Goal: Task Accomplishment & Management: Complete application form

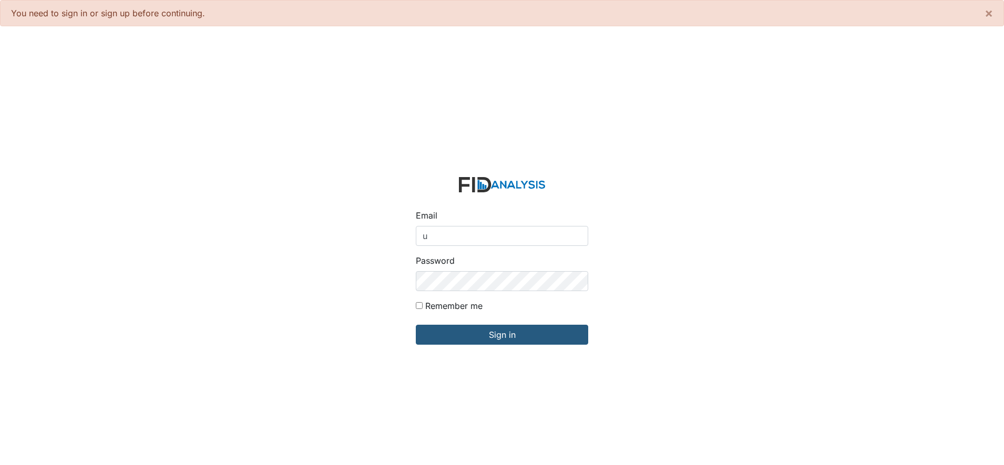
type input "[EMAIL_ADDRESS][DOMAIN_NAME]"
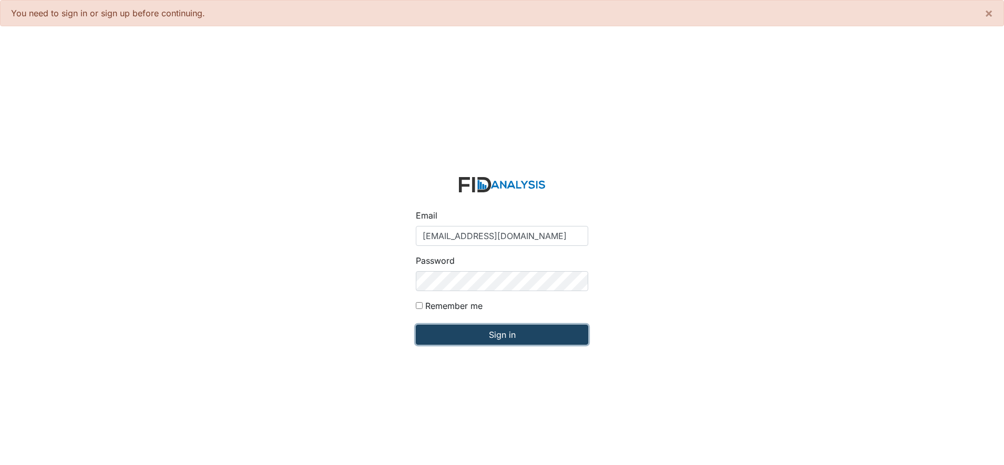
click at [490, 332] on input "Sign in" at bounding box center [502, 335] width 172 height 20
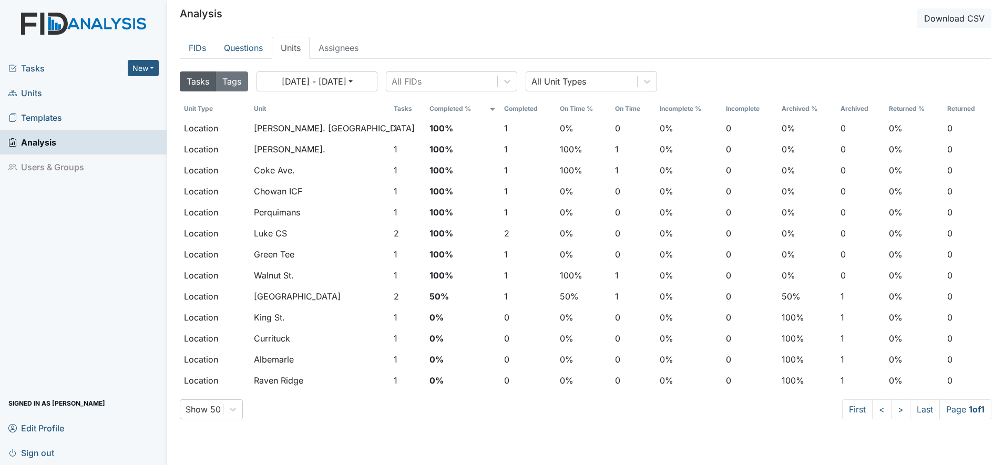
click at [29, 94] on span "Units" at bounding box center [25, 93] width 34 height 16
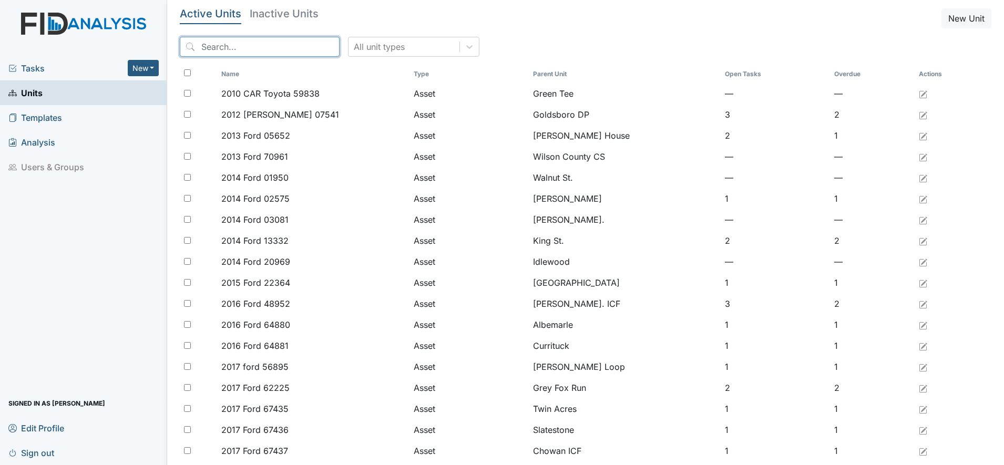
click at [213, 43] on input "search" at bounding box center [260, 47] width 160 height 20
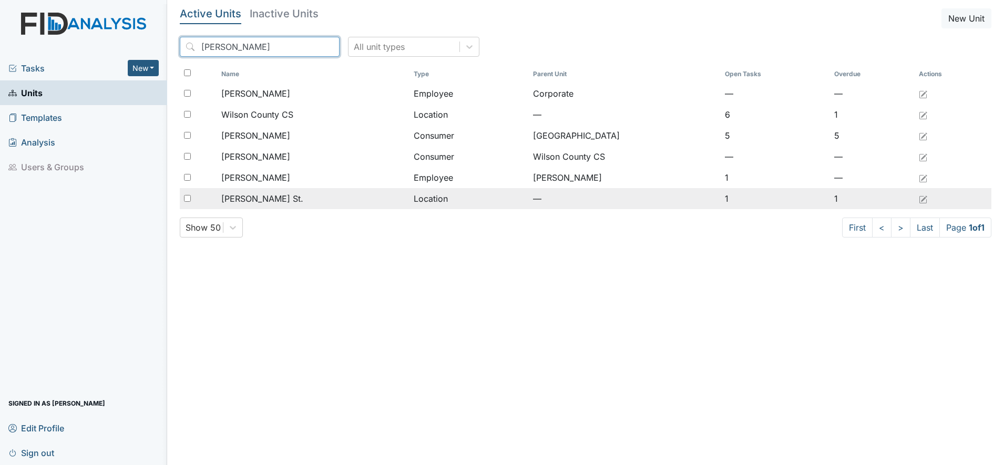
type input "wilson"
click at [229, 195] on span "[PERSON_NAME] St." at bounding box center [262, 198] width 82 height 13
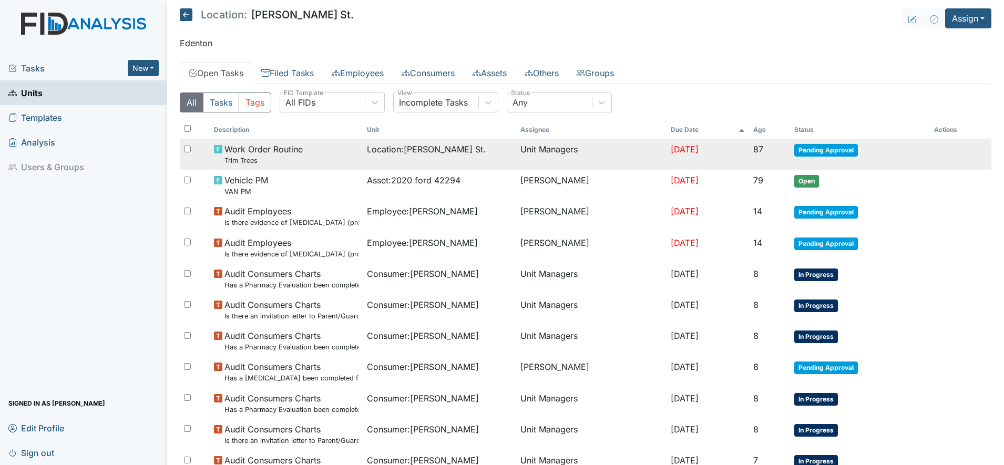
click at [367, 153] on span "Location : Wilson St." at bounding box center [426, 149] width 119 height 13
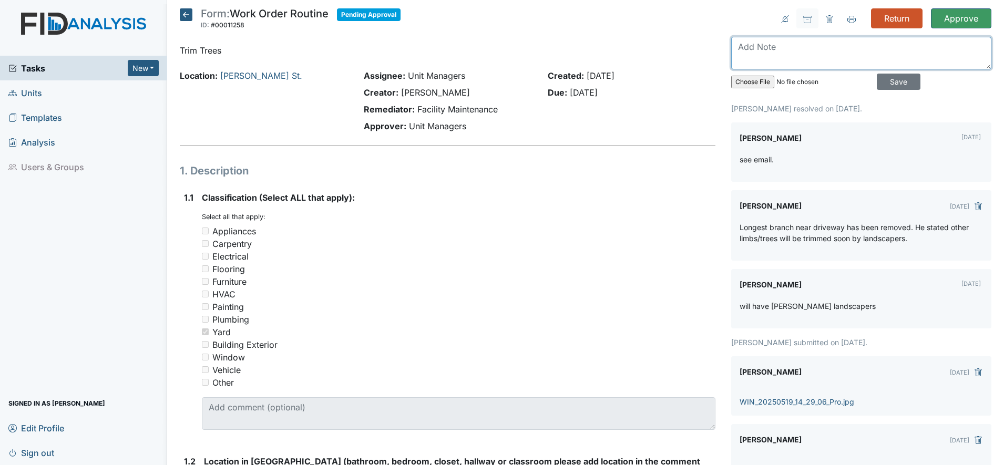
click at [750, 53] on textarea at bounding box center [861, 53] width 260 height 33
type textarea "Waiting on landscapers"
drag, startPoint x: 882, startPoint y: 80, endPoint x: 881, endPoint y: 75, distance: 5.4
click at [882, 80] on input "Save" at bounding box center [898, 82] width 44 height 16
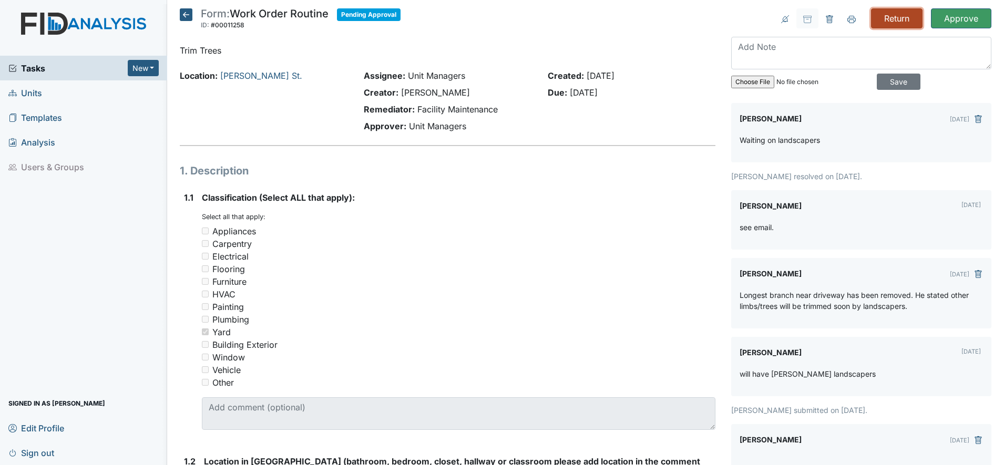
click at [886, 17] on input "Return" at bounding box center [896, 18] width 51 height 20
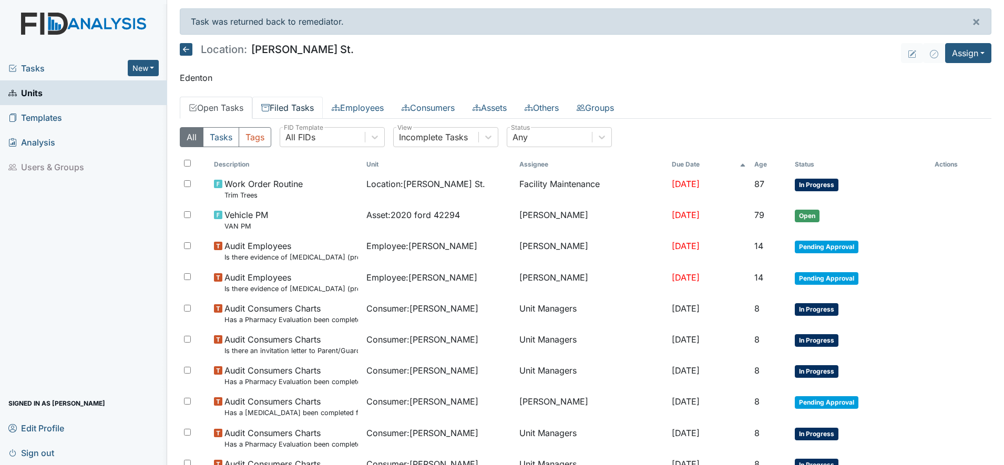
click at [303, 106] on link "Filed Tasks" at bounding box center [287, 108] width 70 height 22
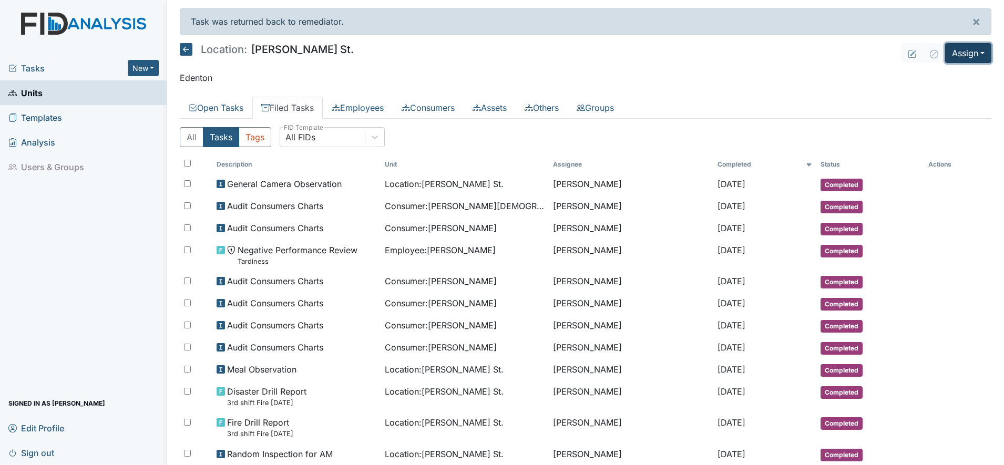
click at [961, 58] on button "Assign" at bounding box center [968, 53] width 46 height 20
click at [923, 79] on link "Assign Form" at bounding box center [942, 77] width 95 height 17
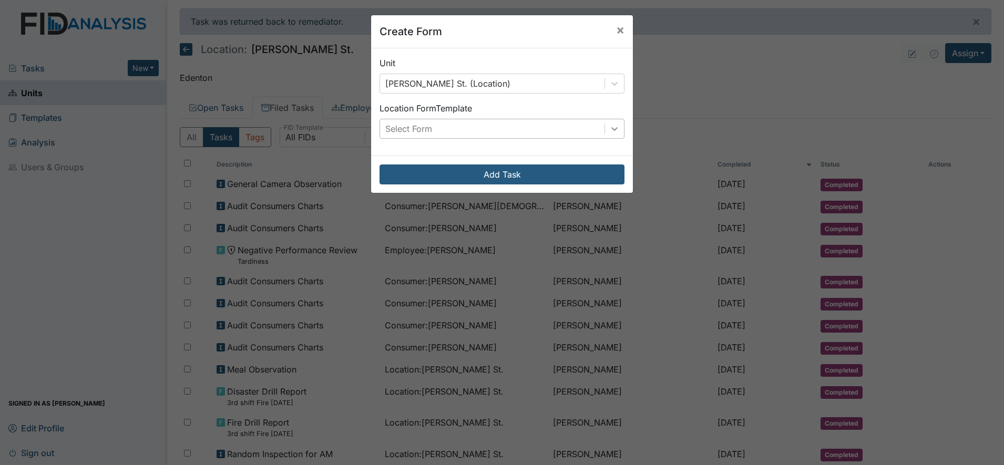
click at [611, 130] on icon at bounding box center [614, 129] width 6 height 4
click at [618, 24] on span "×" at bounding box center [620, 29] width 8 height 15
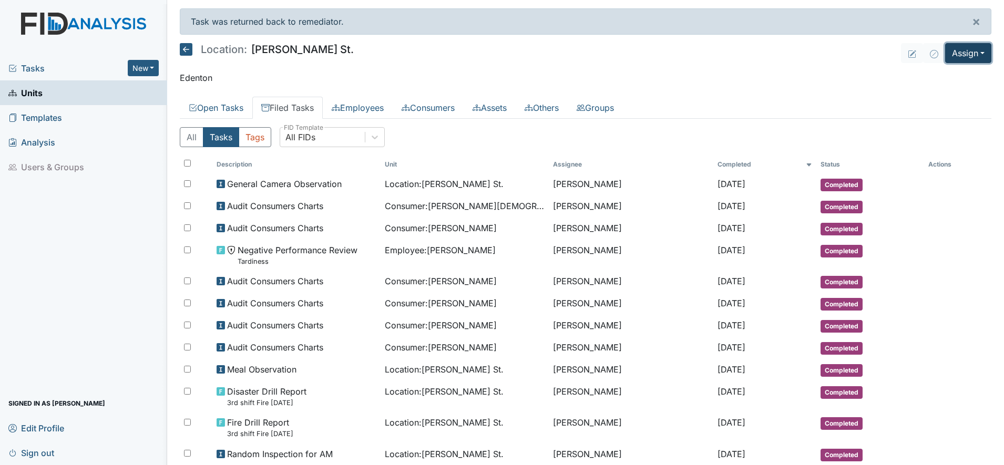
click at [975, 57] on button "Assign" at bounding box center [968, 53] width 46 height 20
click at [932, 76] on link "Assign Form" at bounding box center [942, 77] width 95 height 17
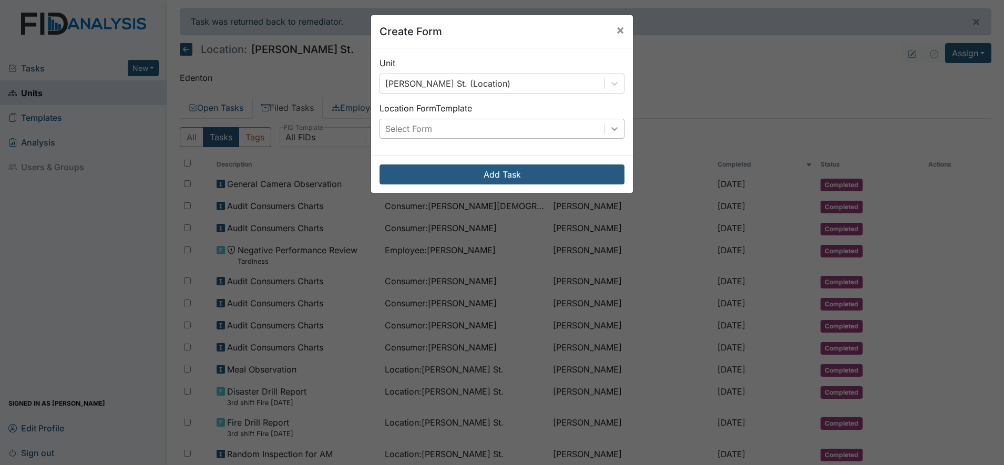
click at [611, 128] on icon at bounding box center [614, 129] width 6 height 4
click at [646, 52] on div "Create Form × Unit Wilson St. (Location) Location Form Template Select Form Add…" at bounding box center [502, 232] width 1004 height 465
click at [617, 26] on span "×" at bounding box center [620, 29] width 8 height 15
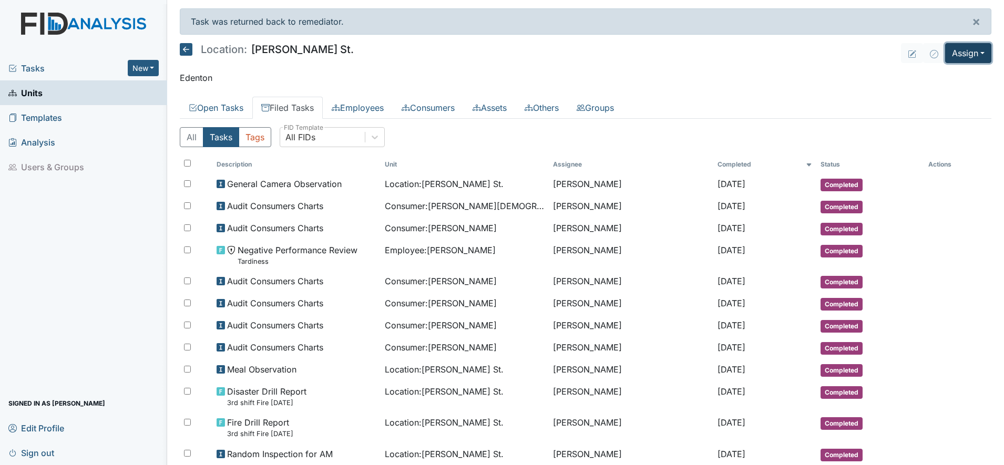
click at [957, 55] on button "Assign" at bounding box center [968, 53] width 46 height 20
click at [928, 89] on link "Assign Inspection" at bounding box center [942, 94] width 95 height 17
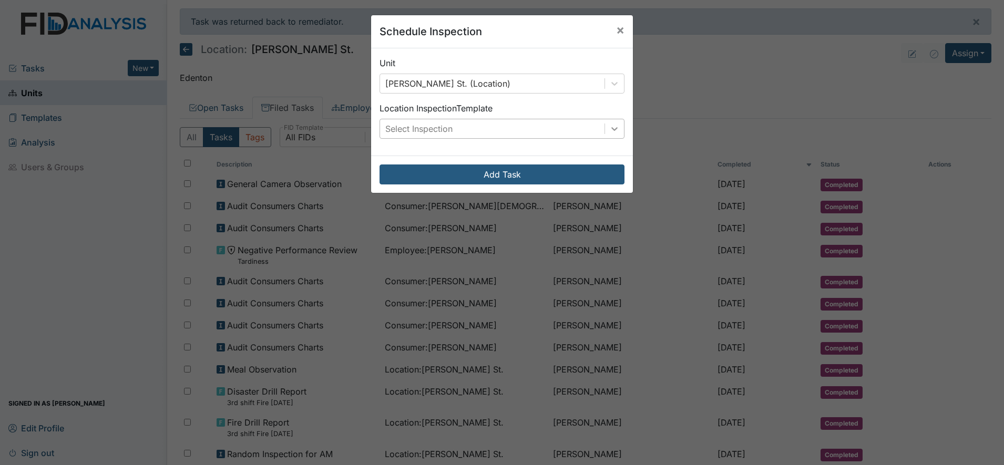
click at [609, 127] on icon at bounding box center [614, 128] width 11 height 11
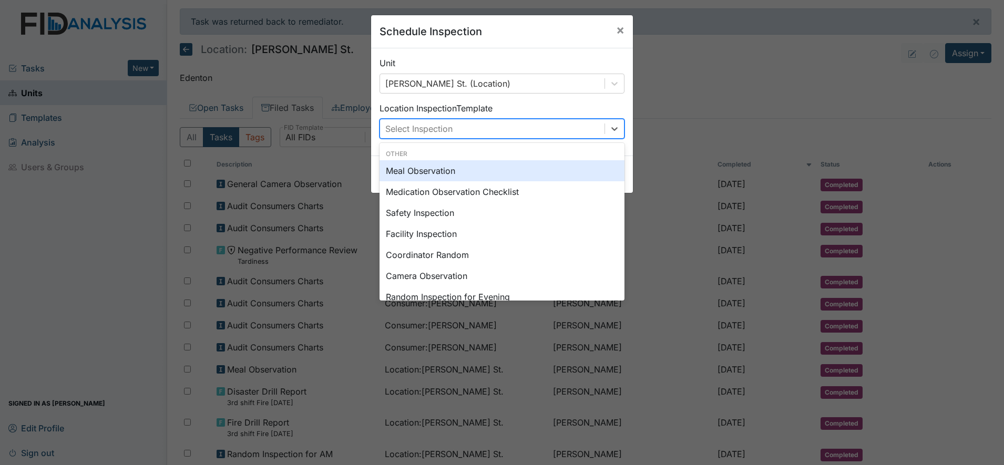
click at [417, 175] on div "Meal Observation" at bounding box center [501, 170] width 245 height 21
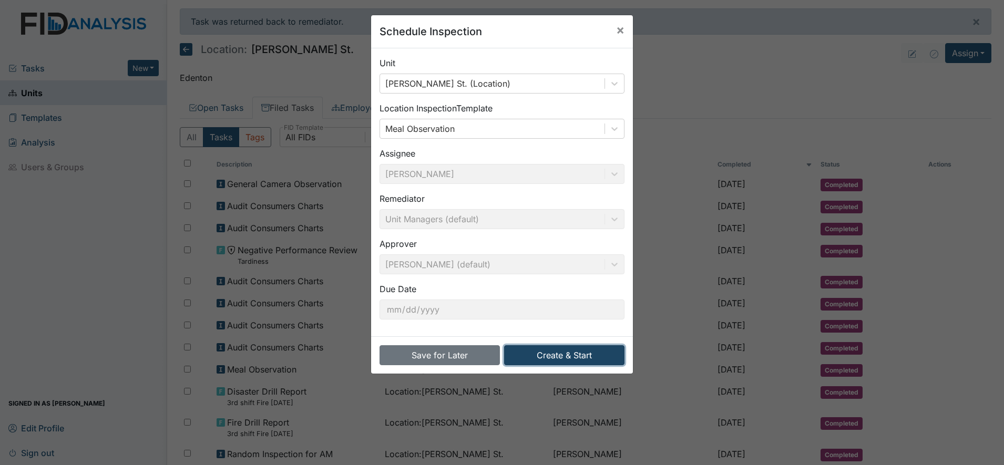
click at [556, 353] on button "Create & Start" at bounding box center [564, 355] width 120 height 20
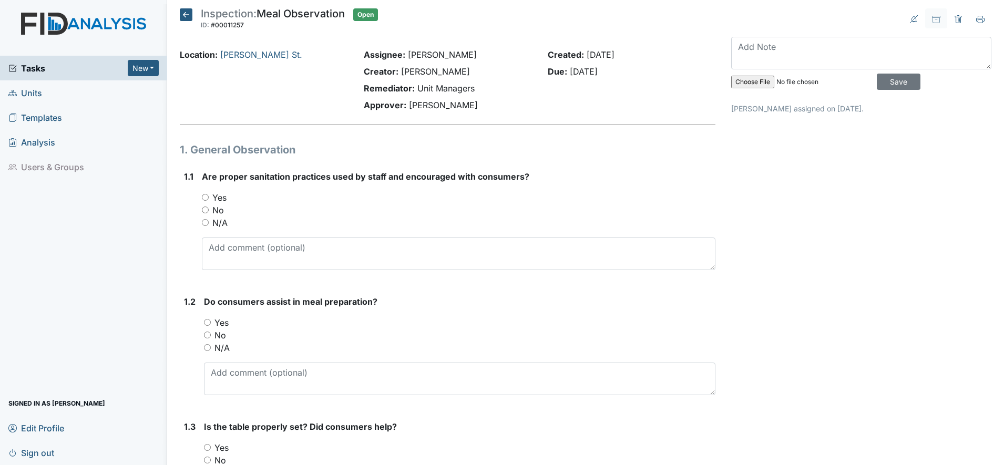
click at [203, 223] on input "N/A" at bounding box center [205, 222] width 7 height 7
radio input "true"
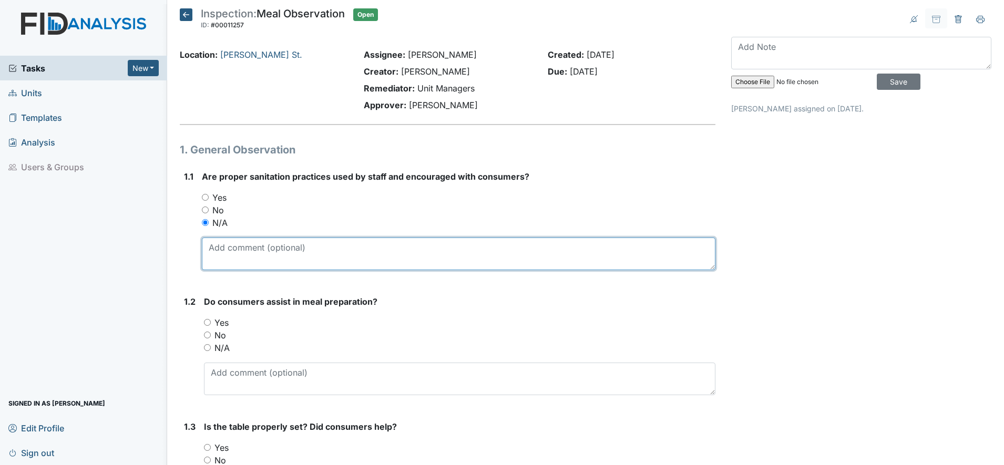
click at [221, 262] on textarea at bounding box center [458, 253] width 513 height 33
type textarea "D"
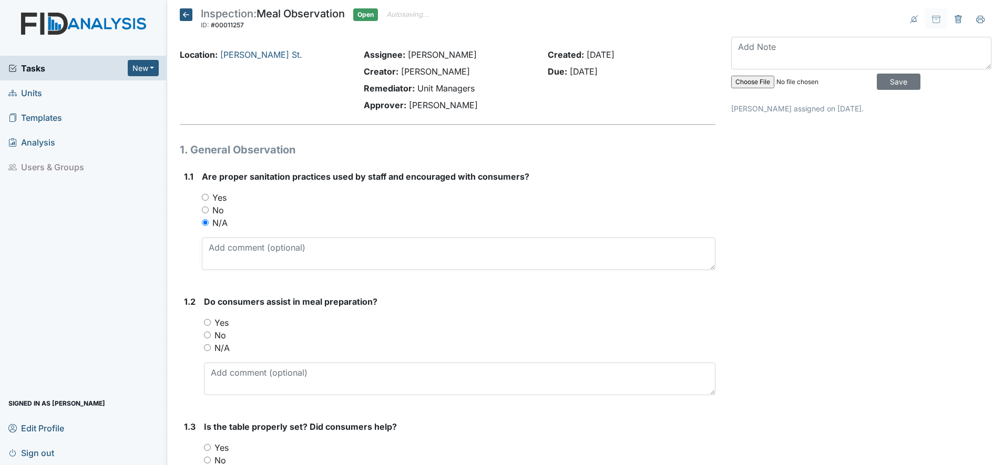
click at [206, 197] on input "Yes" at bounding box center [205, 197] width 7 height 7
radio input "true"
click at [209, 323] on input "Yes" at bounding box center [207, 322] width 7 height 7
radio input "true"
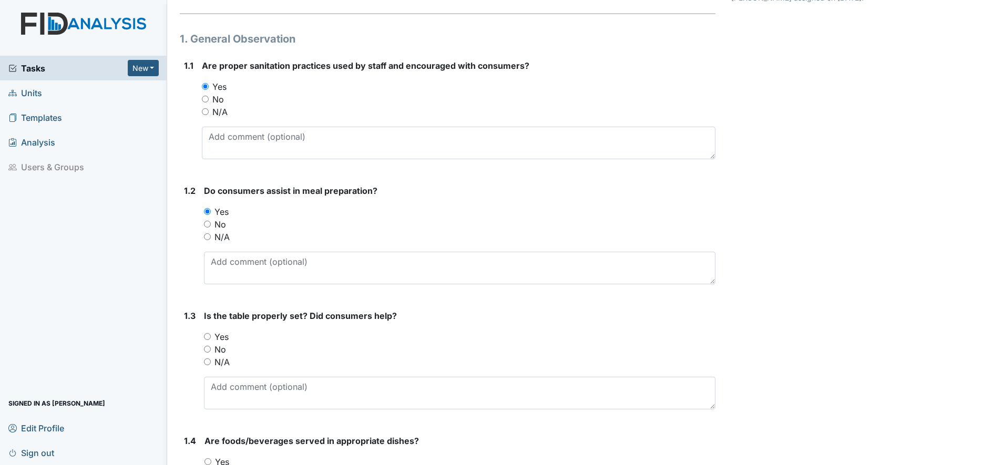
scroll to position [131, 0]
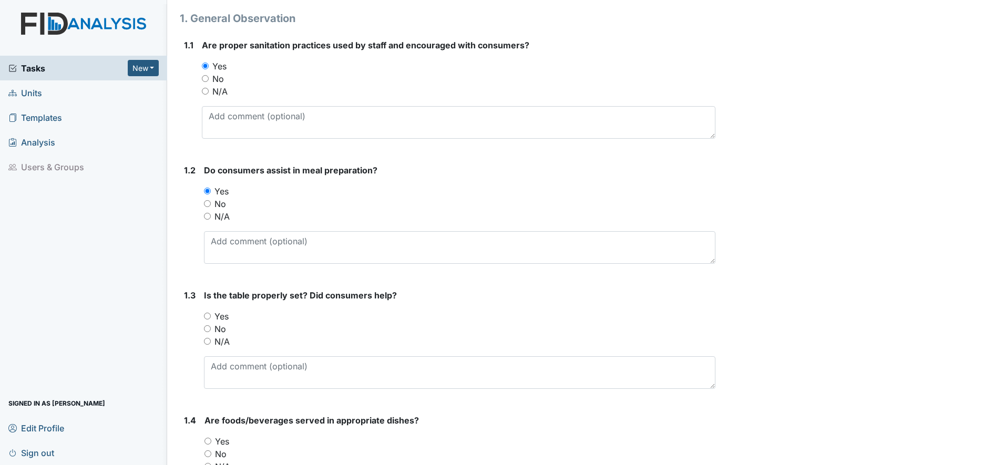
click at [208, 317] on input "Yes" at bounding box center [207, 316] width 7 height 7
radio input "true"
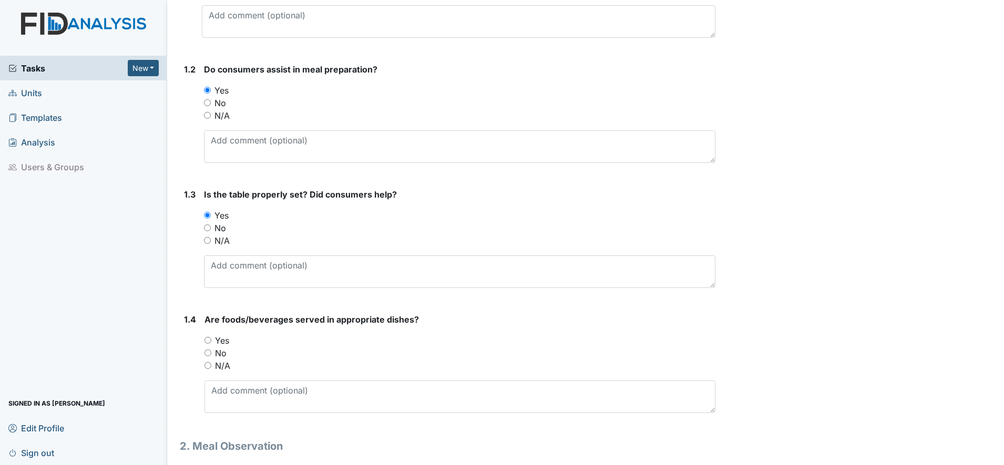
scroll to position [263, 0]
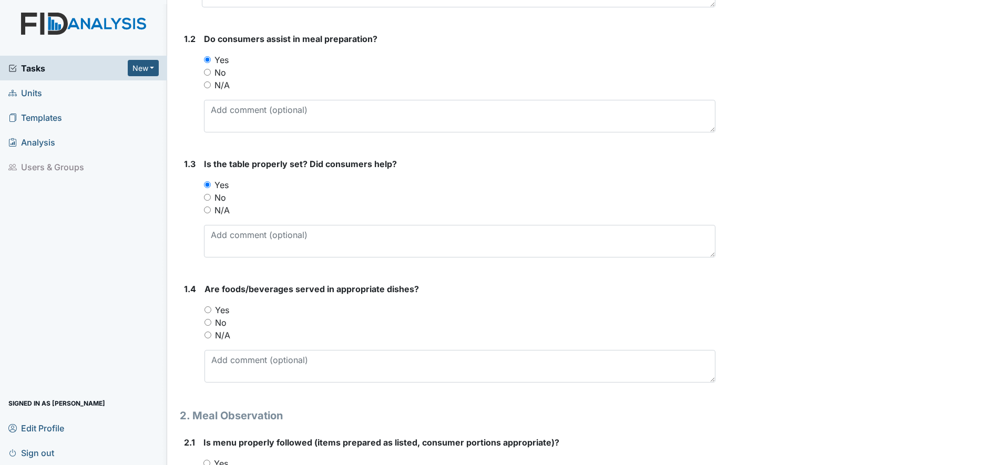
click at [206, 310] on input "Yes" at bounding box center [207, 309] width 7 height 7
radio input "true"
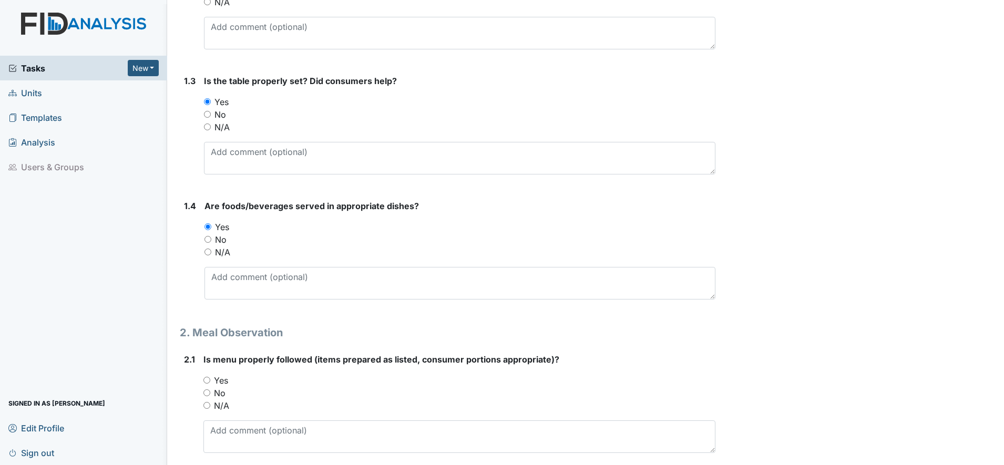
scroll to position [394, 0]
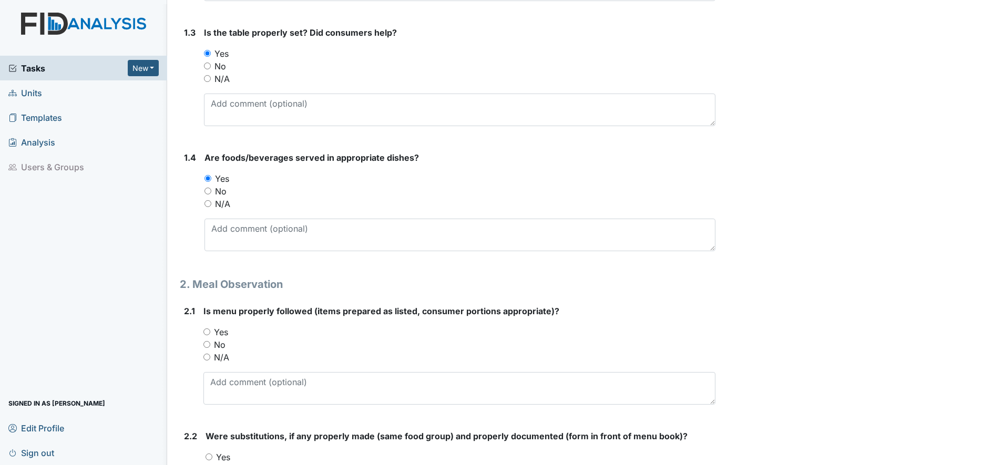
click at [208, 331] on input "Yes" at bounding box center [206, 331] width 7 height 7
radio input "true"
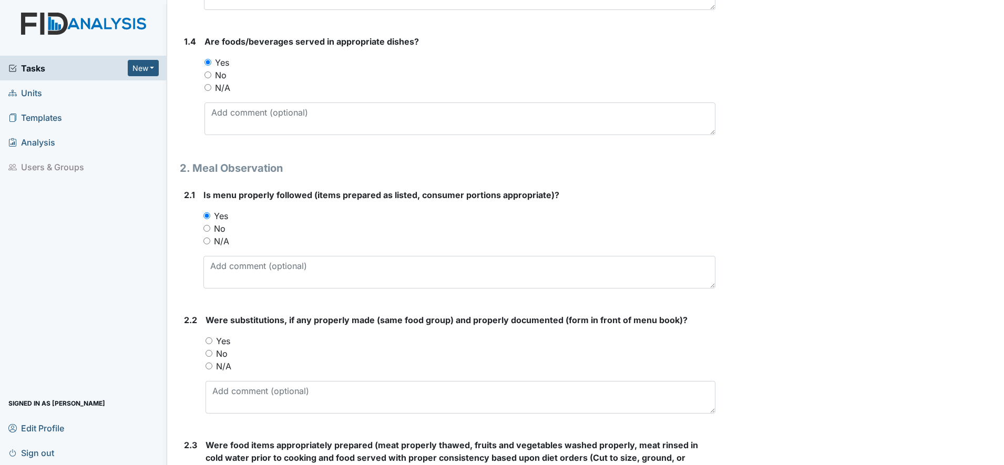
scroll to position [525, 0]
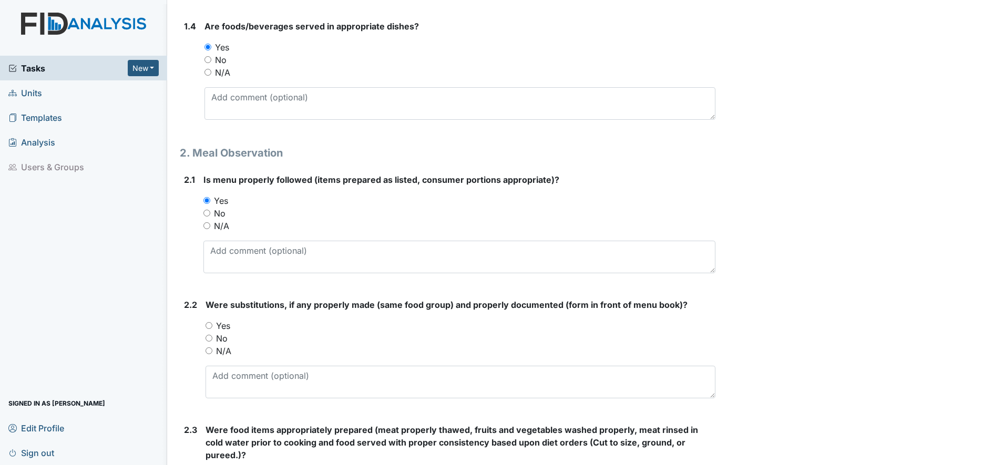
click at [209, 326] on input "Yes" at bounding box center [208, 325] width 7 height 7
radio input "true"
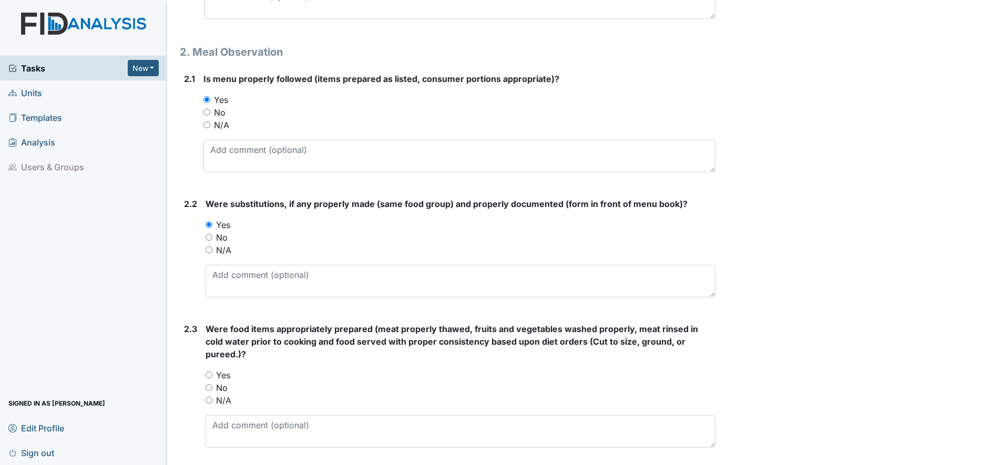
scroll to position [657, 0]
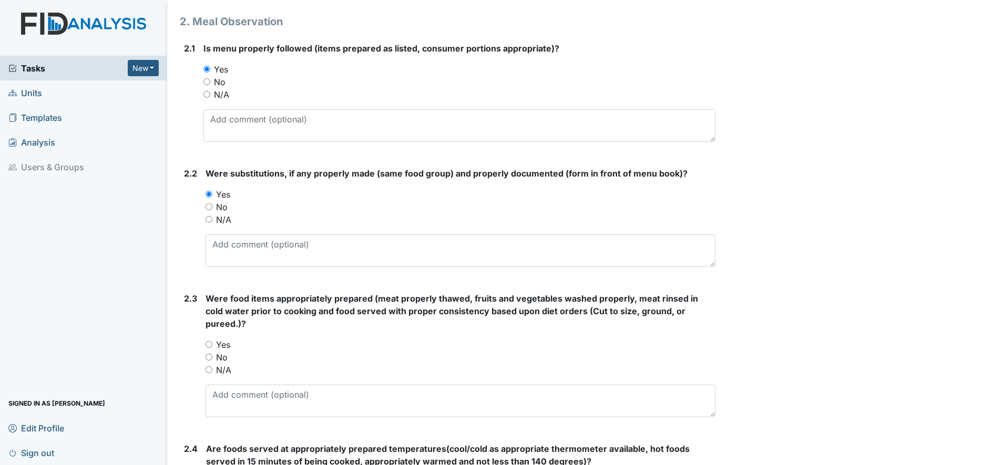
click at [208, 344] on input "Yes" at bounding box center [208, 344] width 7 height 7
radio input "true"
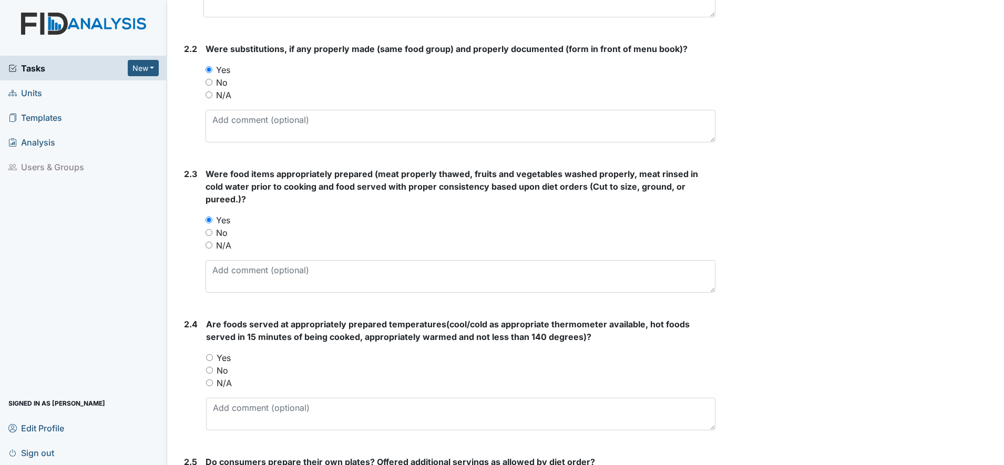
scroll to position [788, 0]
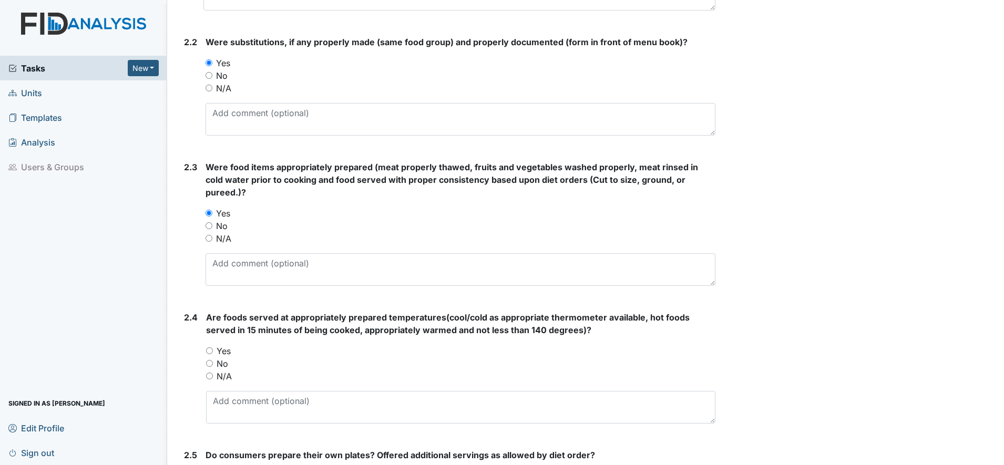
click at [212, 350] on input "Yes" at bounding box center [209, 350] width 7 height 7
radio input "true"
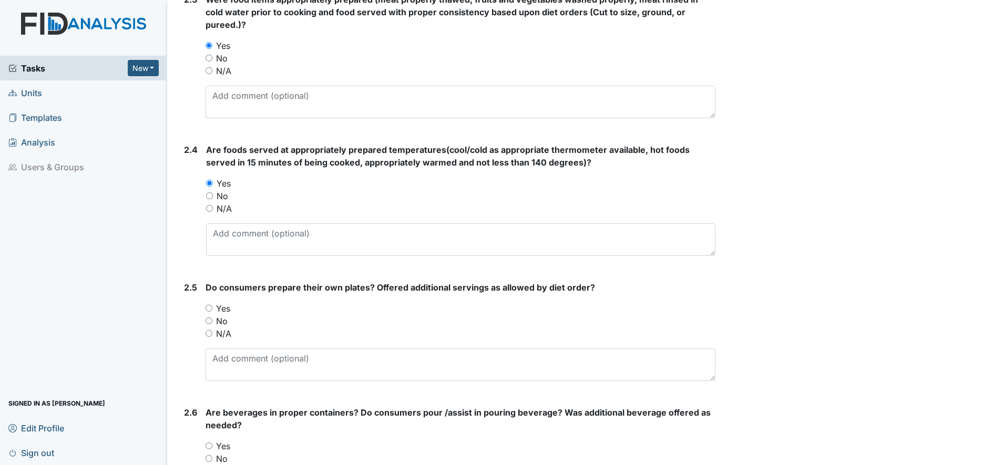
scroll to position [985, 0]
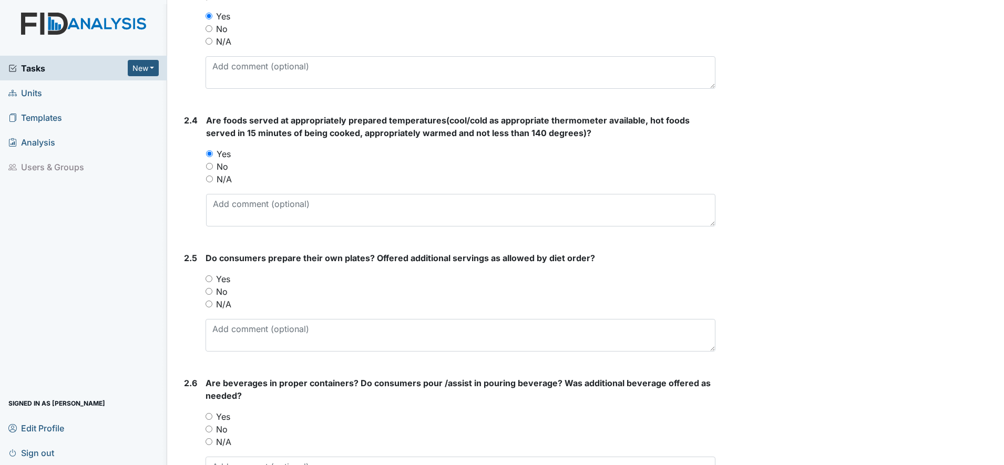
click at [209, 305] on input "N/A" at bounding box center [208, 304] width 7 height 7
radio input "true"
click at [210, 277] on input "Yes" at bounding box center [208, 278] width 7 height 7
radio input "true"
click at [207, 290] on input "No" at bounding box center [208, 291] width 7 height 7
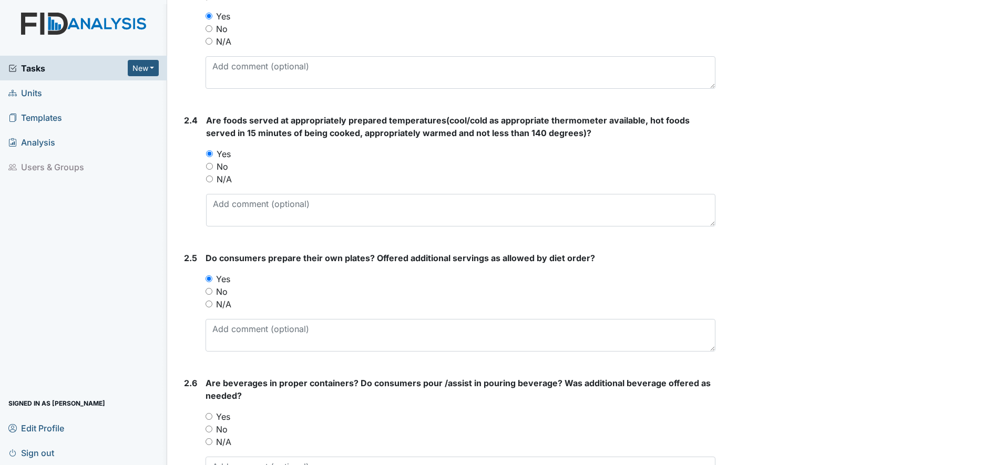
radio input "true"
click at [208, 303] on input "N/A" at bounding box center [208, 304] width 7 height 7
radio input "true"
click at [209, 281] on input "Yes" at bounding box center [208, 278] width 7 height 7
radio input "true"
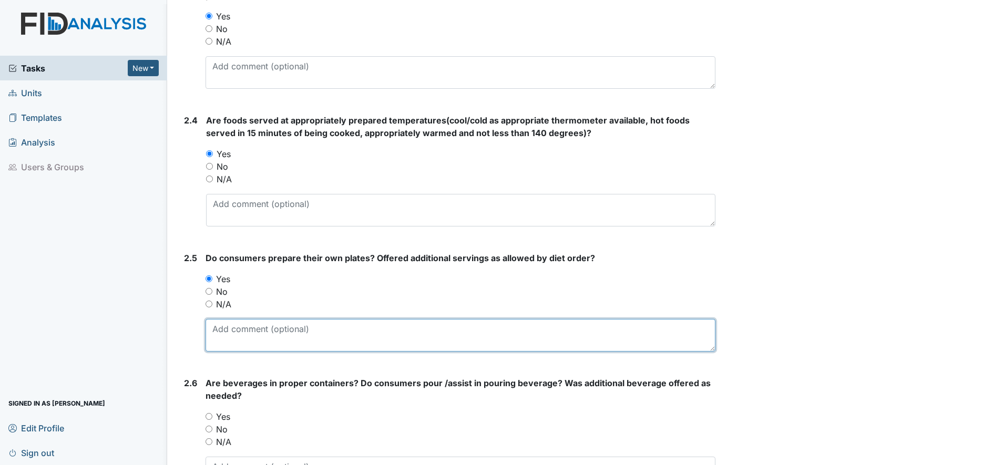
drag, startPoint x: 219, startPoint y: 332, endPoint x: 226, endPoint y: 330, distance: 7.0
click at [220, 332] on textarea at bounding box center [460, 335] width 510 height 33
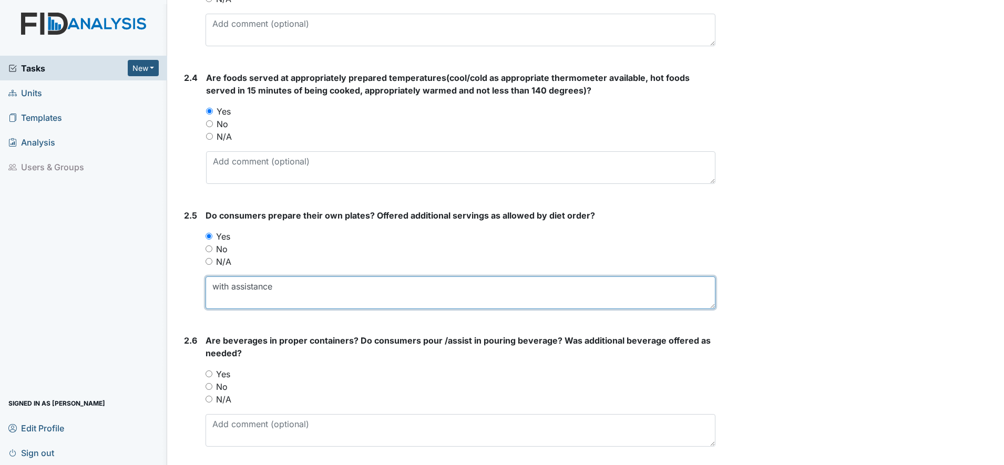
scroll to position [1051, 0]
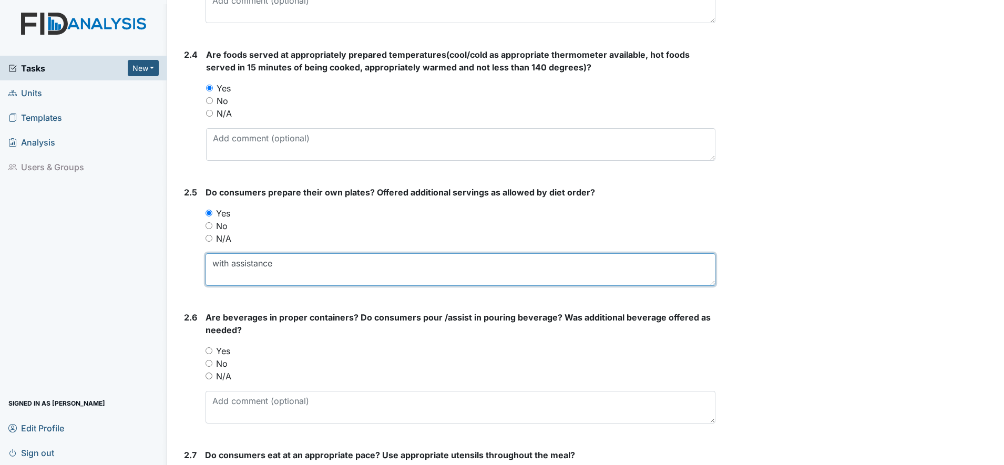
type textarea "with assistance"
click at [208, 352] on input "Yes" at bounding box center [208, 350] width 7 height 7
radio input "true"
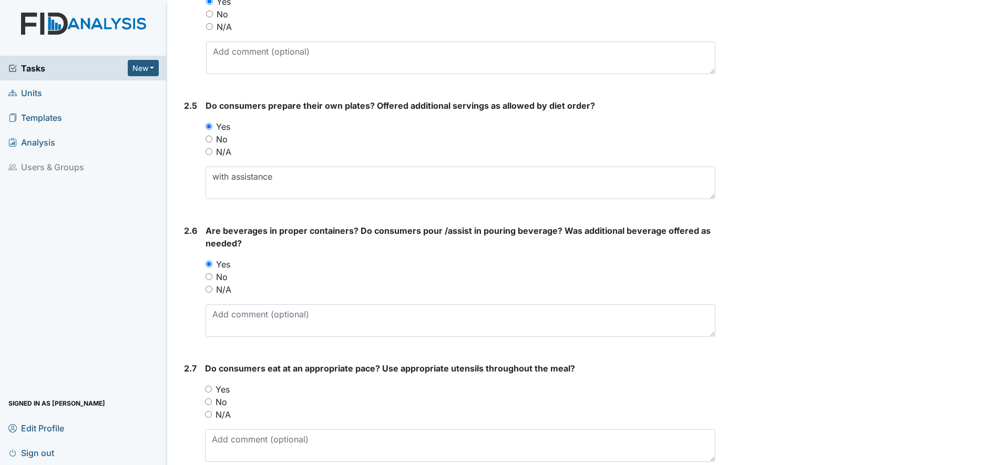
scroll to position [1182, 0]
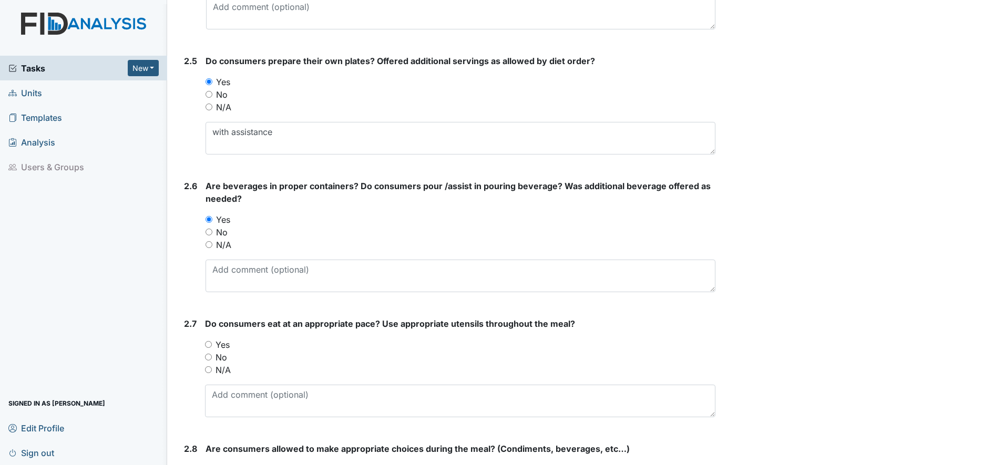
click at [209, 344] on input "Yes" at bounding box center [208, 344] width 7 height 7
radio input "true"
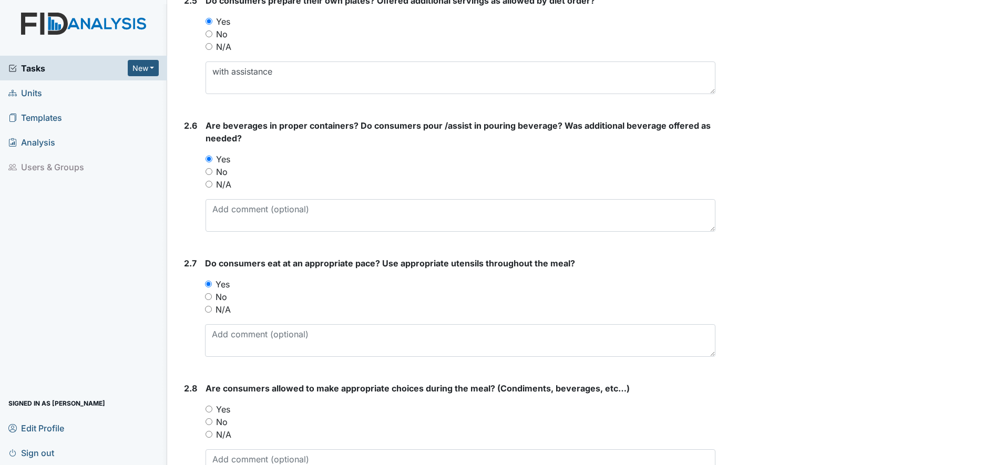
scroll to position [1379, 0]
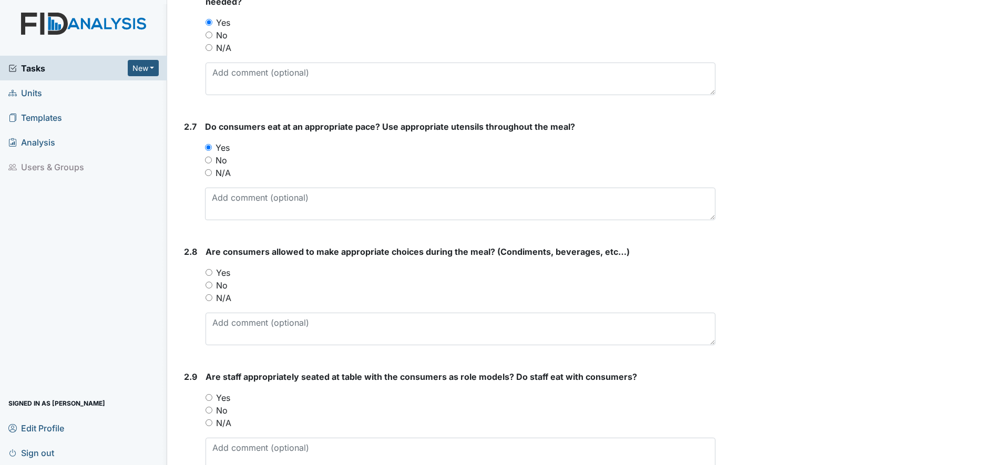
click at [210, 270] on input "Yes" at bounding box center [208, 272] width 7 height 7
radio input "true"
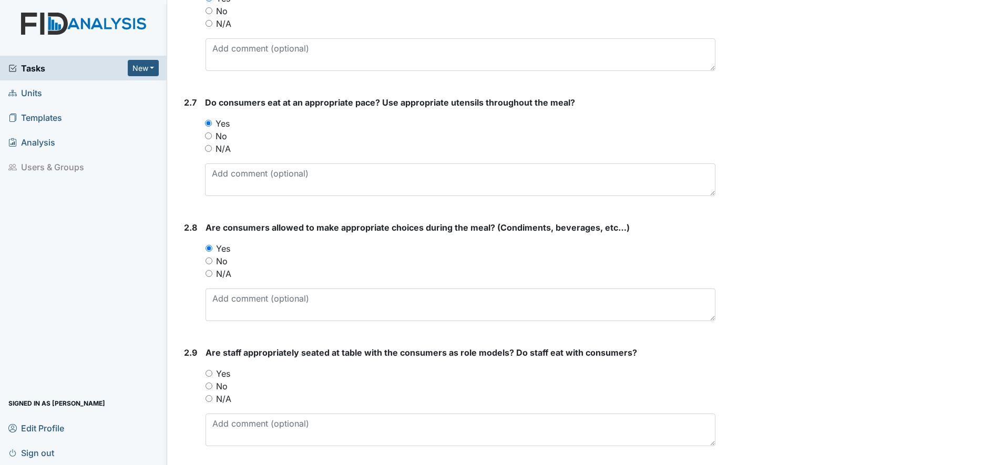
scroll to position [1445, 0]
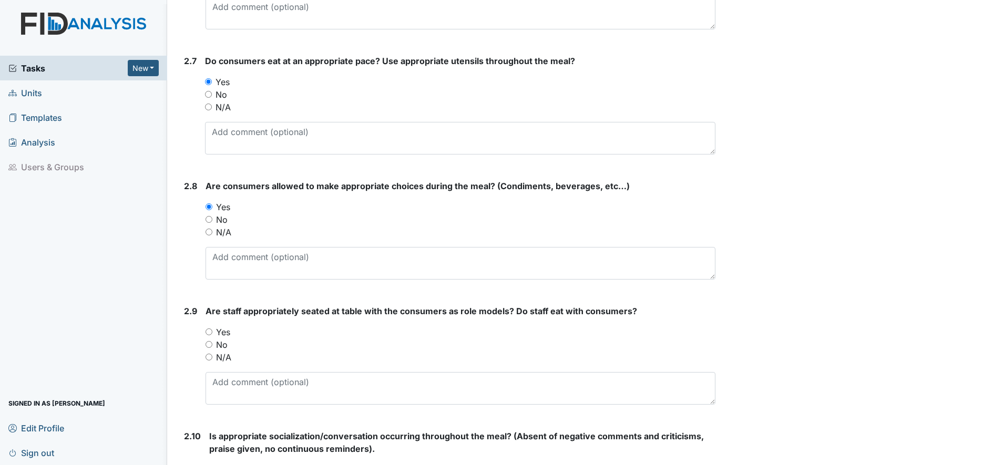
click at [209, 332] on input "Yes" at bounding box center [208, 331] width 7 height 7
radio input "true"
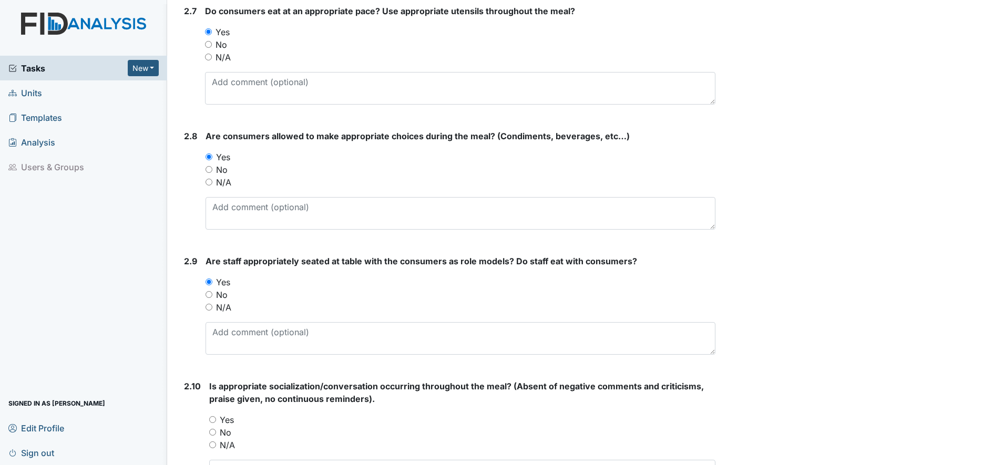
scroll to position [1576, 0]
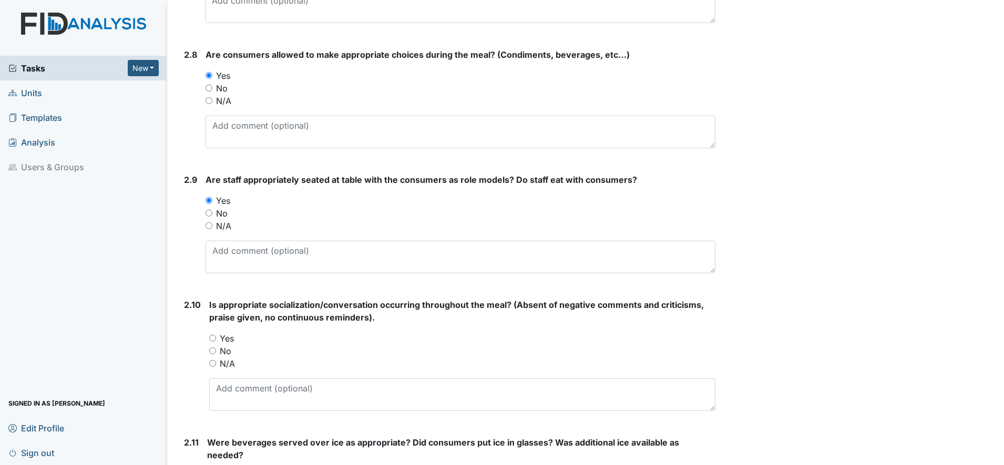
click at [213, 340] on input "Yes" at bounding box center [212, 338] width 7 height 7
radio input "true"
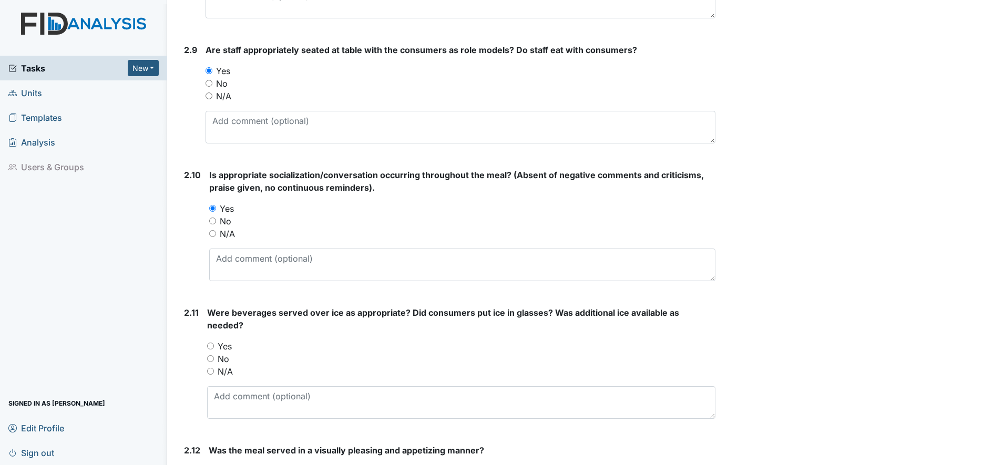
scroll to position [1708, 0]
click at [212, 358] on input "No" at bounding box center [210, 357] width 7 height 7
radio input "true"
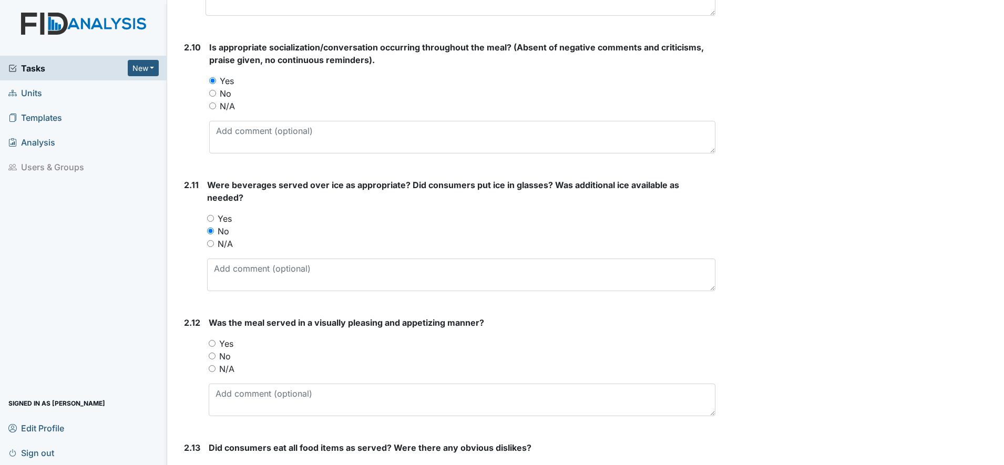
scroll to position [1839, 0]
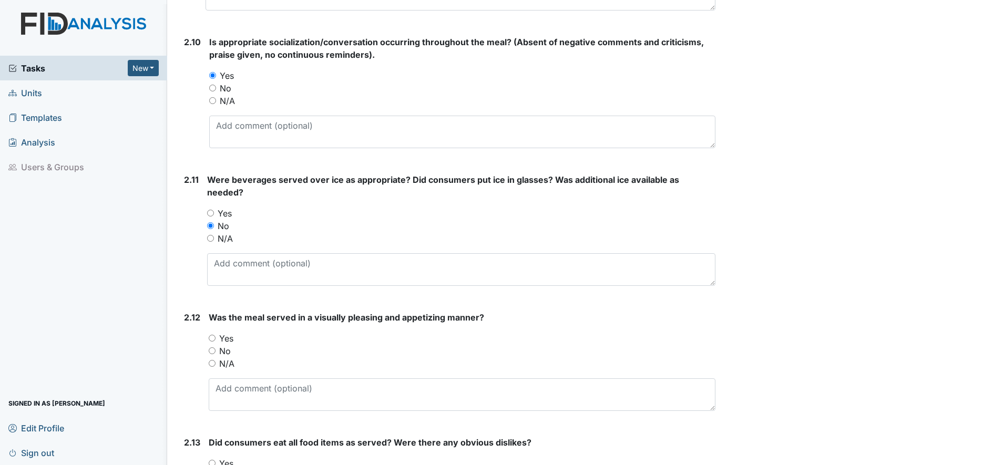
click at [212, 339] on input "Yes" at bounding box center [212, 338] width 7 height 7
radio input "true"
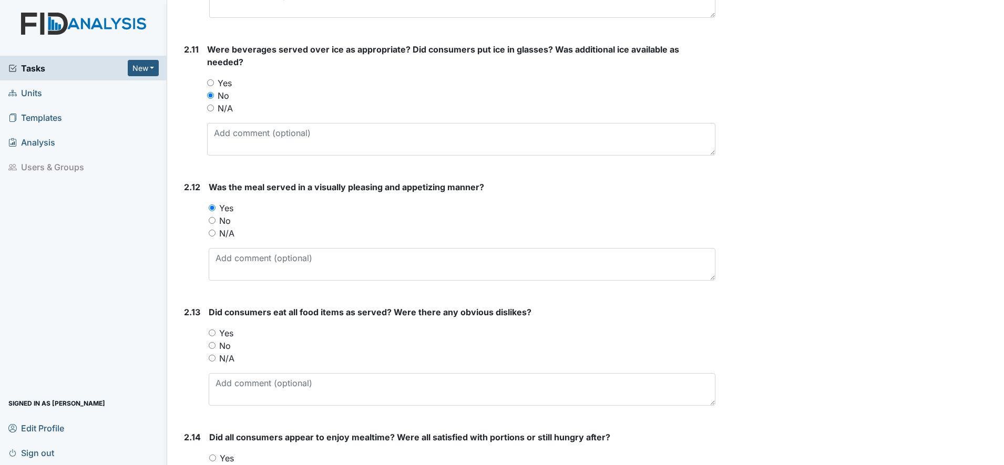
scroll to position [1970, 0]
click at [217, 334] on div "Yes" at bounding box center [462, 332] width 507 height 13
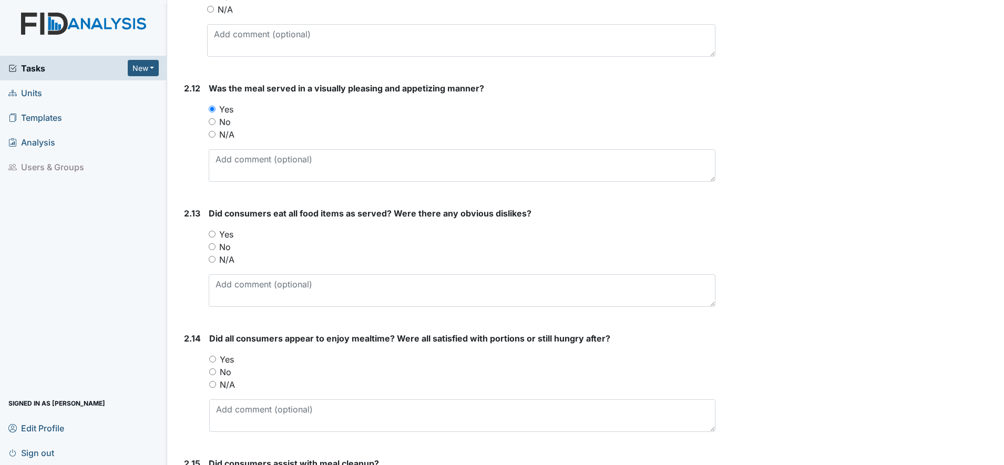
scroll to position [2102, 0]
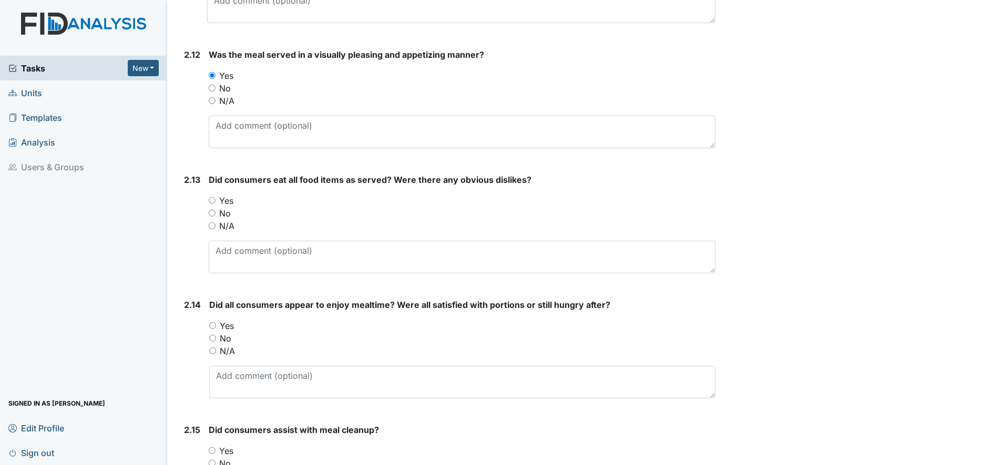
click at [210, 198] on input "Yes" at bounding box center [212, 200] width 7 height 7
radio input "true"
